Goal: Information Seeking & Learning: Learn about a topic

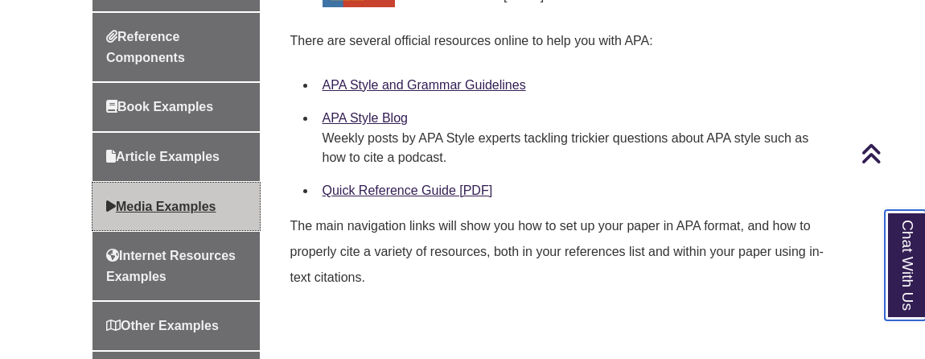
scroll to position [691, 0]
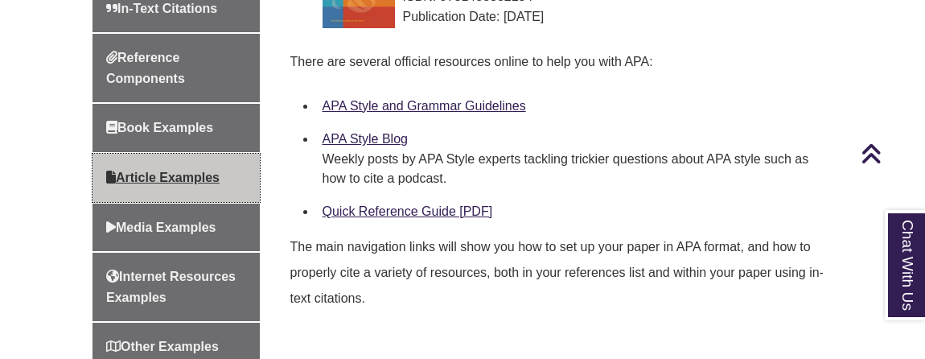
click at [200, 192] on link "Article Examples" at bounding box center [176, 178] width 167 height 48
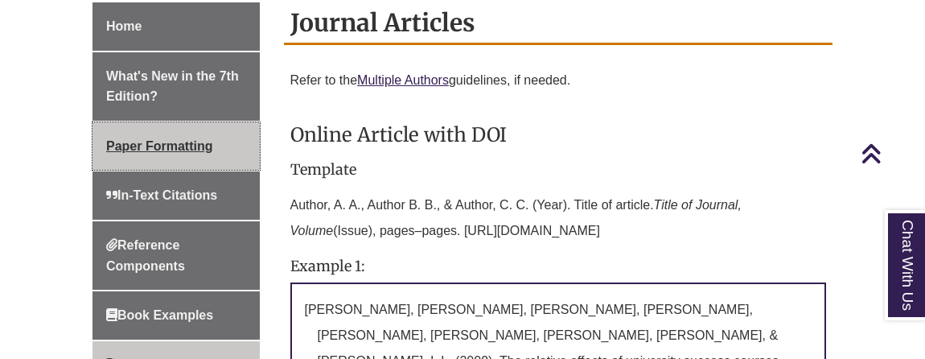
scroll to position [476, 0]
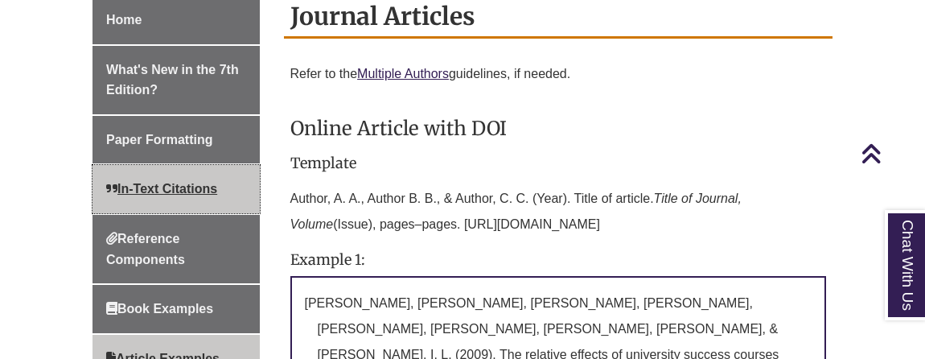
click at [164, 182] on span "In-Text Citations" at bounding box center [161, 189] width 111 height 14
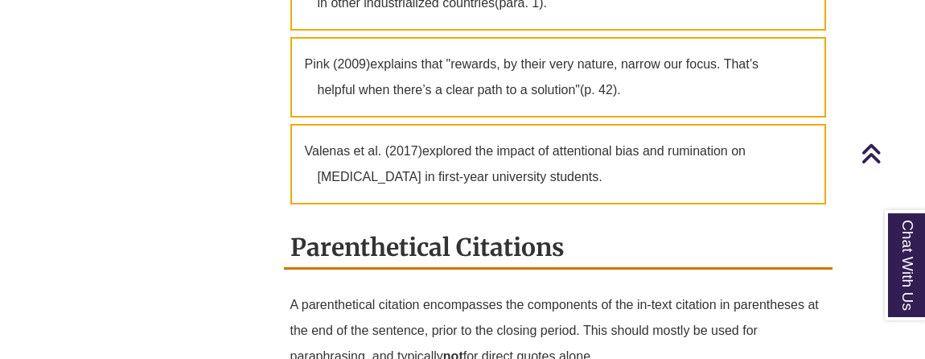
scroll to position [1548, 0]
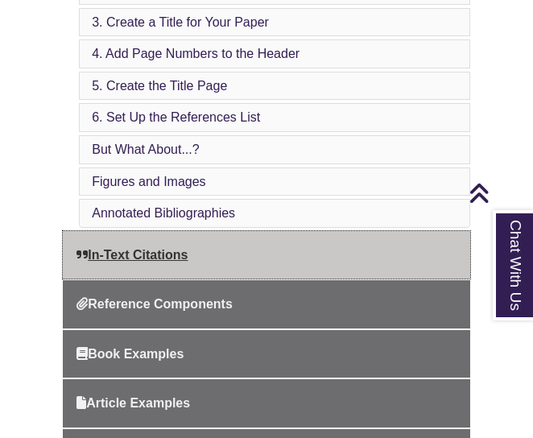
scroll to position [720, 0]
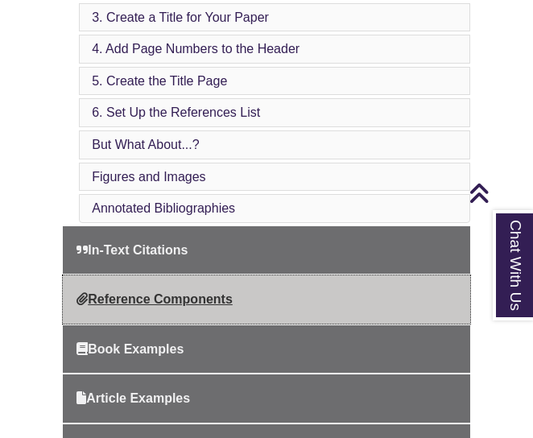
click at [129, 278] on link "Reference Components" at bounding box center [266, 299] width 407 height 48
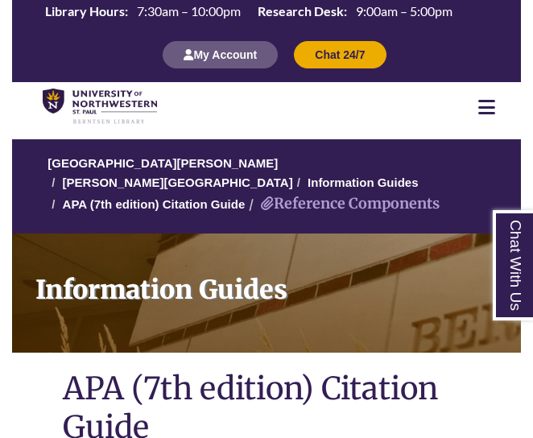
click at [64, 39] on div "My Account Chat 24/7" at bounding box center [266, 54] width 460 height 55
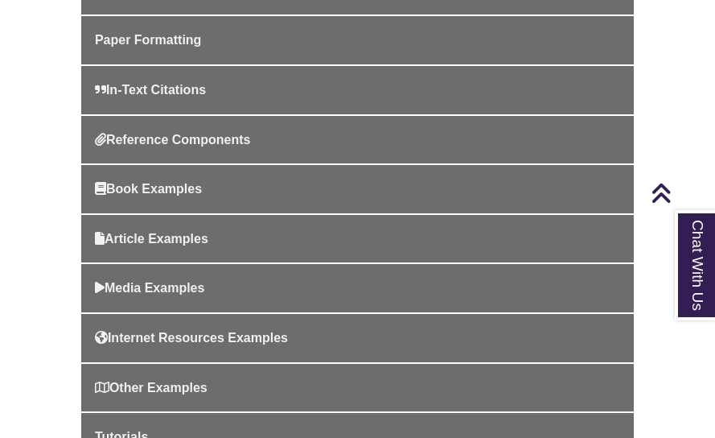
scroll to position [542, 0]
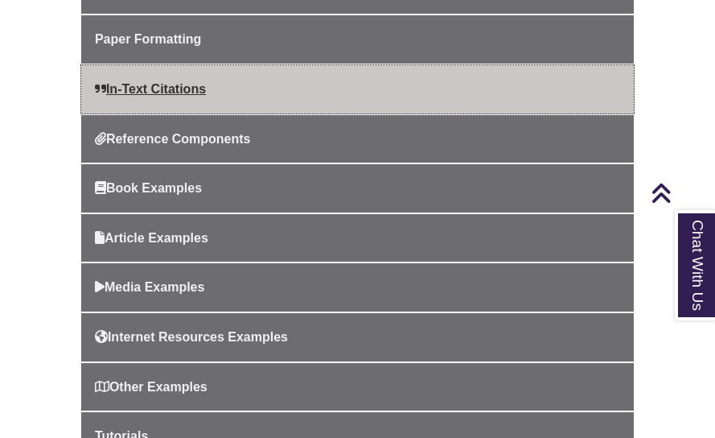
click at [179, 82] on span "In-Text Citations" at bounding box center [150, 89] width 111 height 14
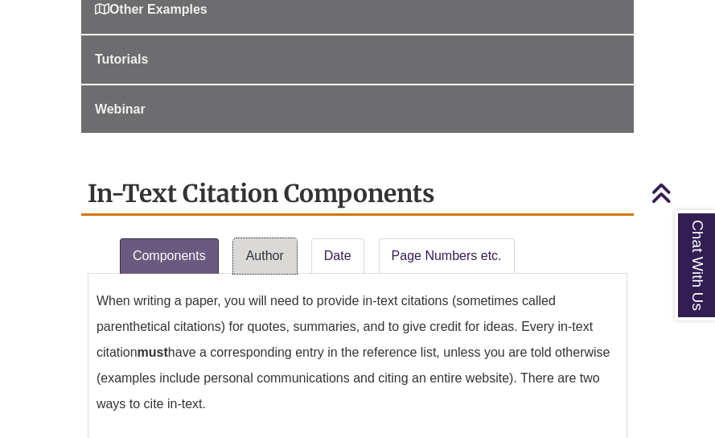
scroll to position [1013, 0]
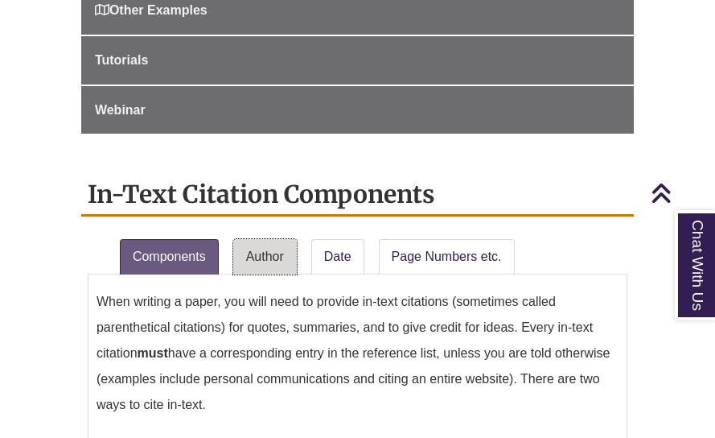
click at [243, 248] on link "Author" at bounding box center [265, 256] width 64 height 35
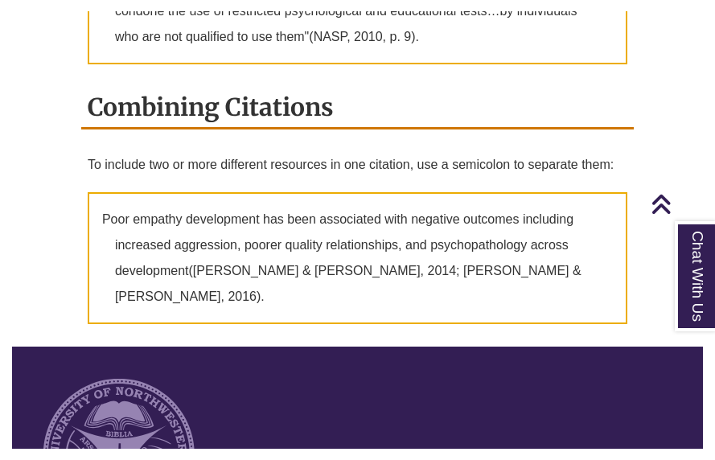
scroll to position [4005, 0]
